Goal: Find specific page/section: Find specific page/section

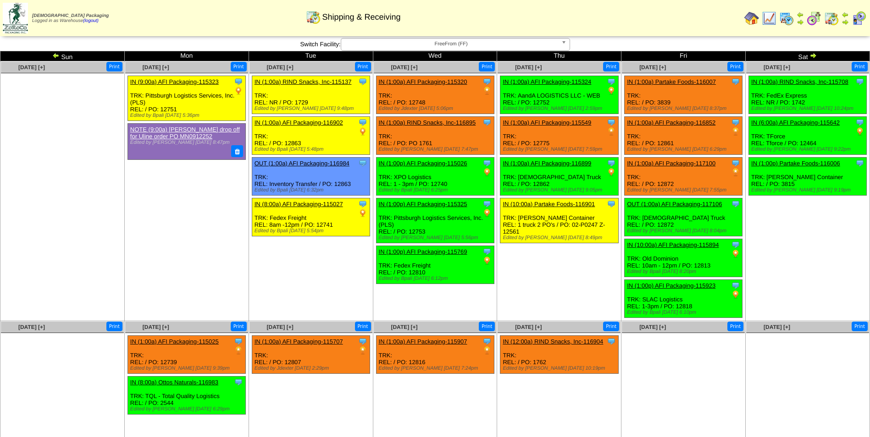
click at [828, 21] on img at bounding box center [831, 18] width 15 height 15
